Goal: Use online tool/utility: Utilize a website feature to perform a specific function

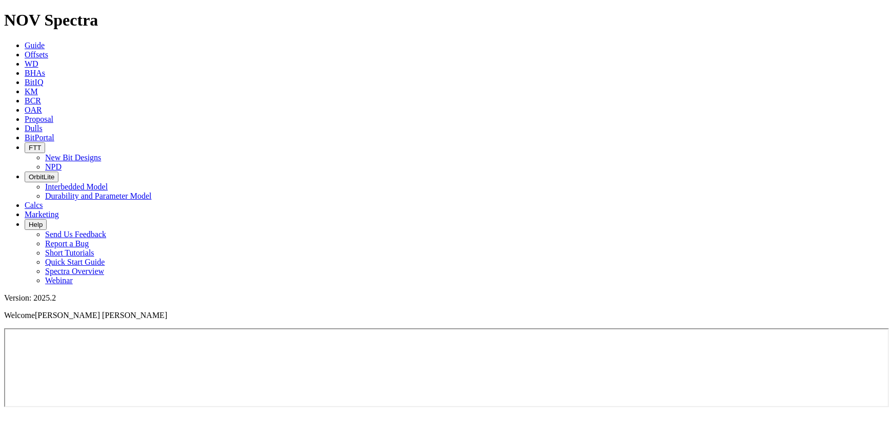
click at [25, 50] on icon at bounding box center [25, 54] width 0 height 9
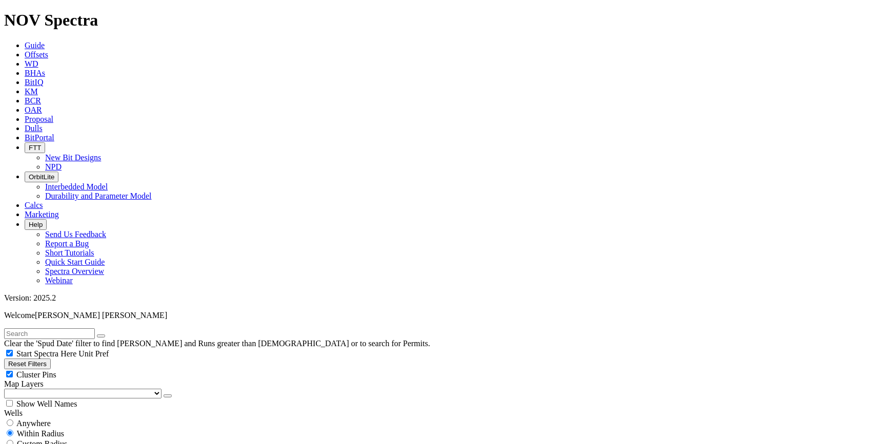
click at [93, 329] on input "text" at bounding box center [49, 334] width 91 height 11
click at [13, 420] on input "radio" at bounding box center [10, 423] width 7 height 7
radio input "true"
radio input "false"
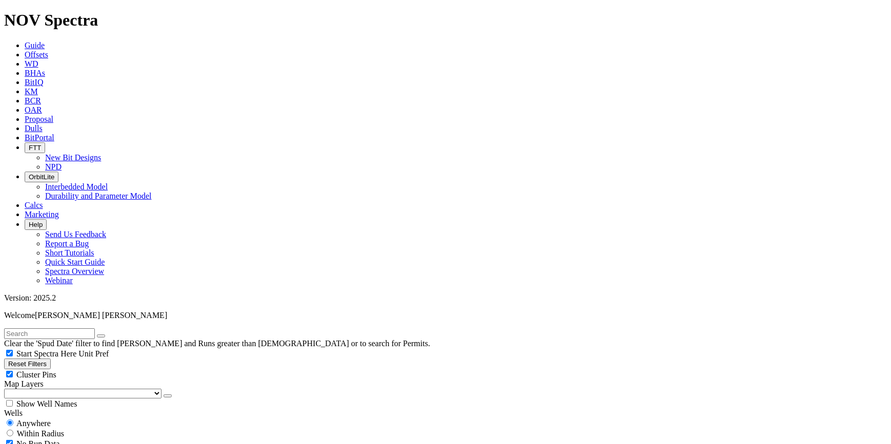
click at [67, 329] on input "text" at bounding box center [49, 334] width 91 height 11
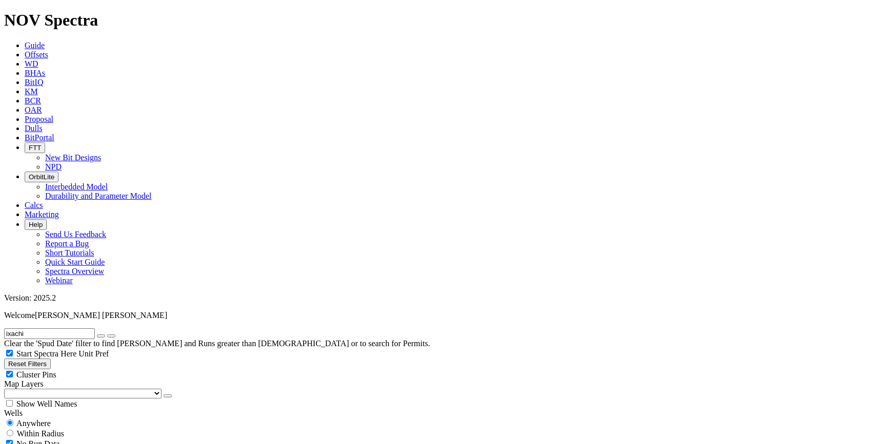
type input "ixachi"
click at [107, 335] on button "submit" at bounding box center [111, 336] width 8 height 3
select select "8.5"
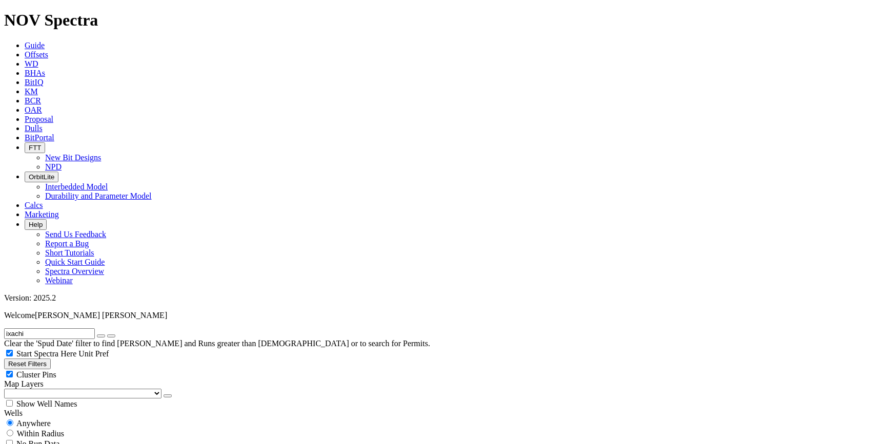
checkbox input "false"
select select "? number:8.5 ?"
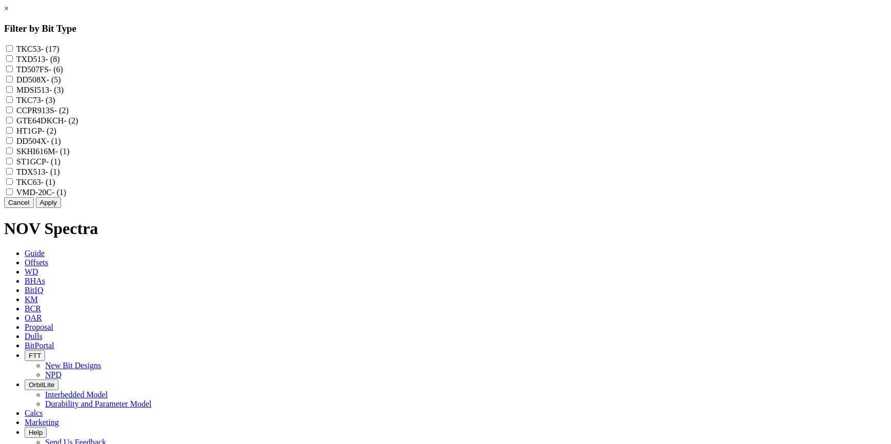
click at [13, 46] on input "TKC53 - (17)" at bounding box center [9, 48] width 7 height 7
checkbox input "true"
click at [13, 175] on input "TDX513 - (1)" at bounding box center [9, 171] width 7 height 7
checkbox input "true"
click at [13, 62] on input "TXD513 - (8)" at bounding box center [9, 58] width 7 height 7
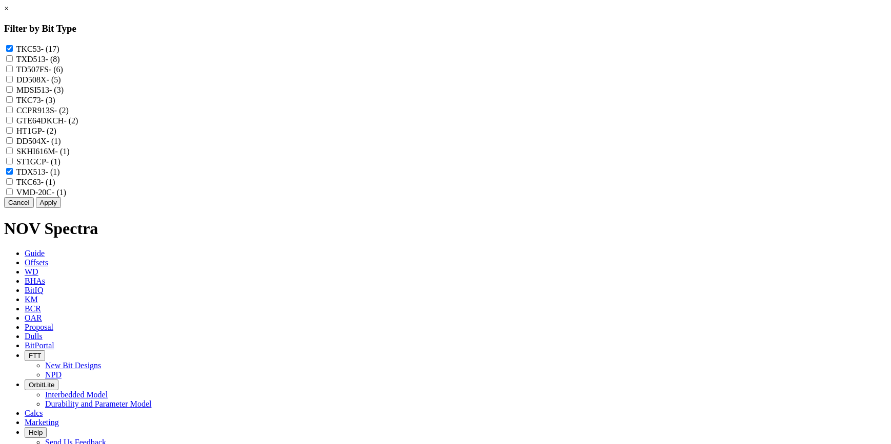
checkbox input "true"
click at [13, 93] on input "MDSI513 - (3)" at bounding box center [9, 89] width 7 height 7
checkbox input "true"
click at [13, 144] on input "DD504X - (1)" at bounding box center [9, 140] width 7 height 7
checkbox input "true"
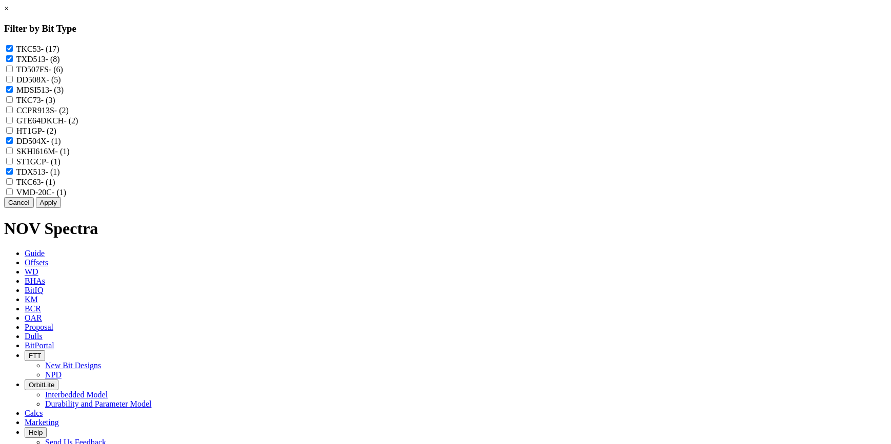
click at [13, 124] on input "GTE64DKCH - (2)" at bounding box center [9, 120] width 7 height 7
checkbox input "true"
click at [13, 185] on input "TKC63 - (1)" at bounding box center [9, 181] width 7 height 7
checkbox input "true"
click at [61, 208] on button "Apply" at bounding box center [48, 202] width 25 height 11
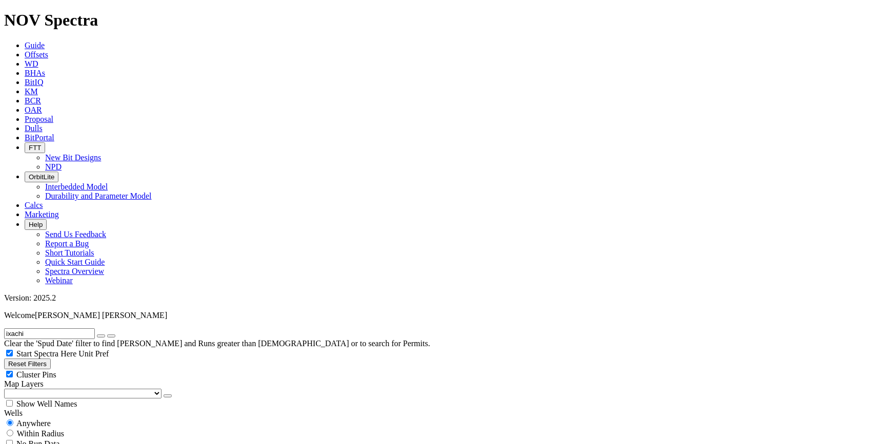
scroll to position [1831, 0]
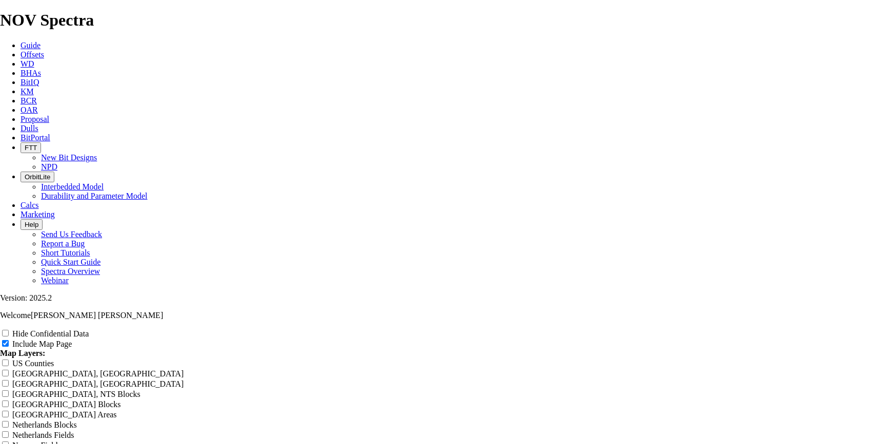
scroll to position [1243, 0]
radio input "true"
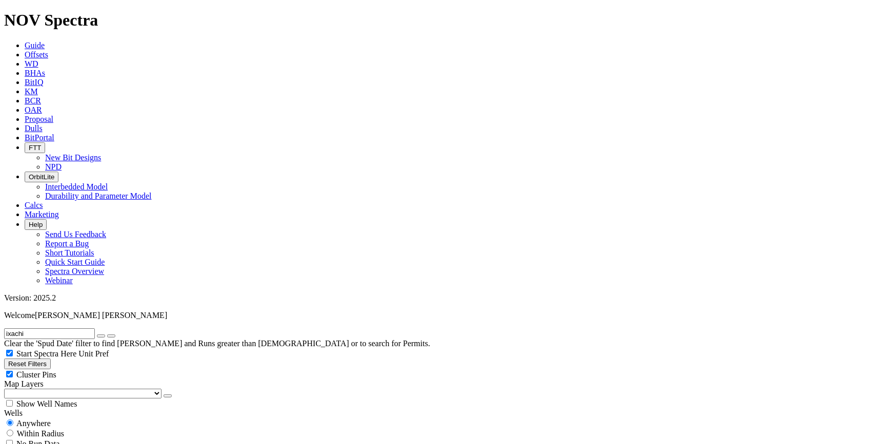
scroll to position [373, 0]
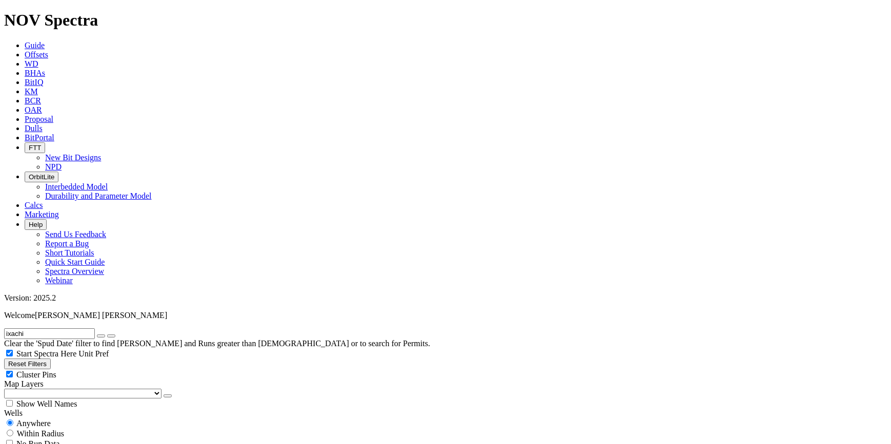
type input "50"
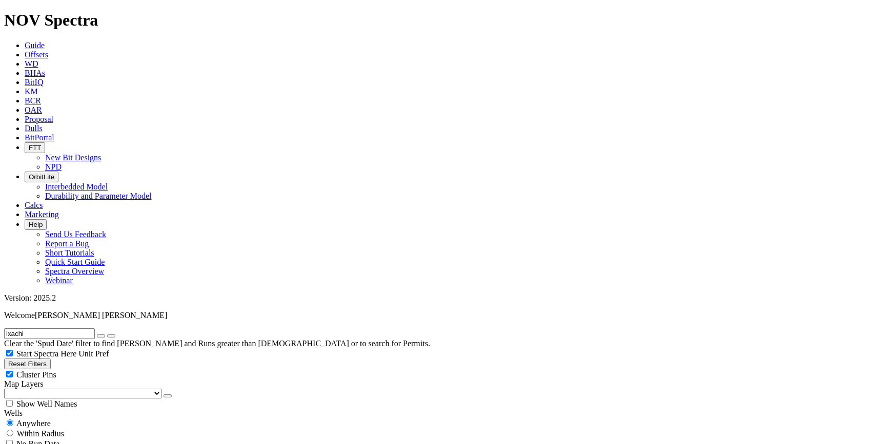
type input "4"
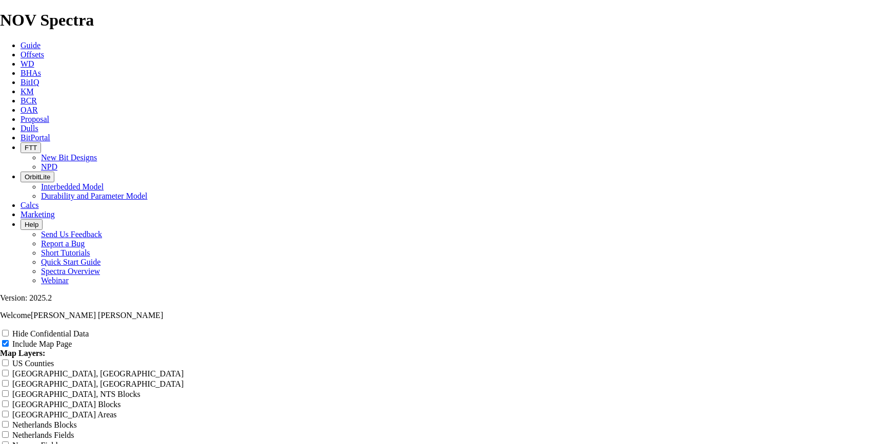
scroll to position [1305, 0]
radio input "true"
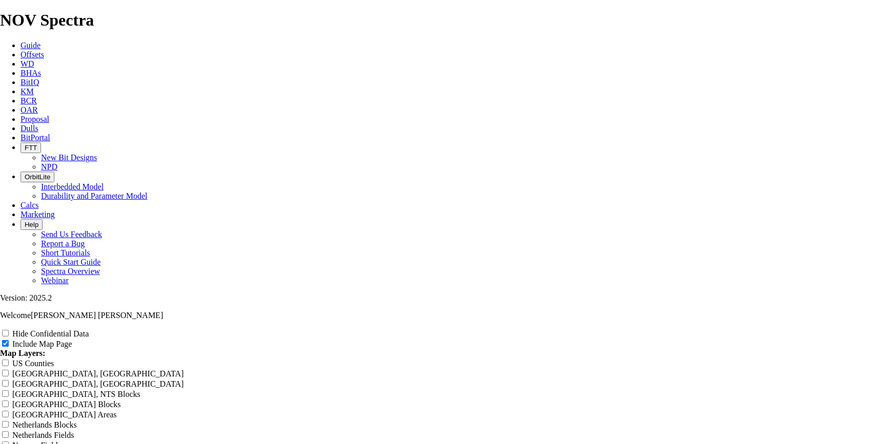
radio input "true"
